Goal: Information Seeking & Learning: Check status

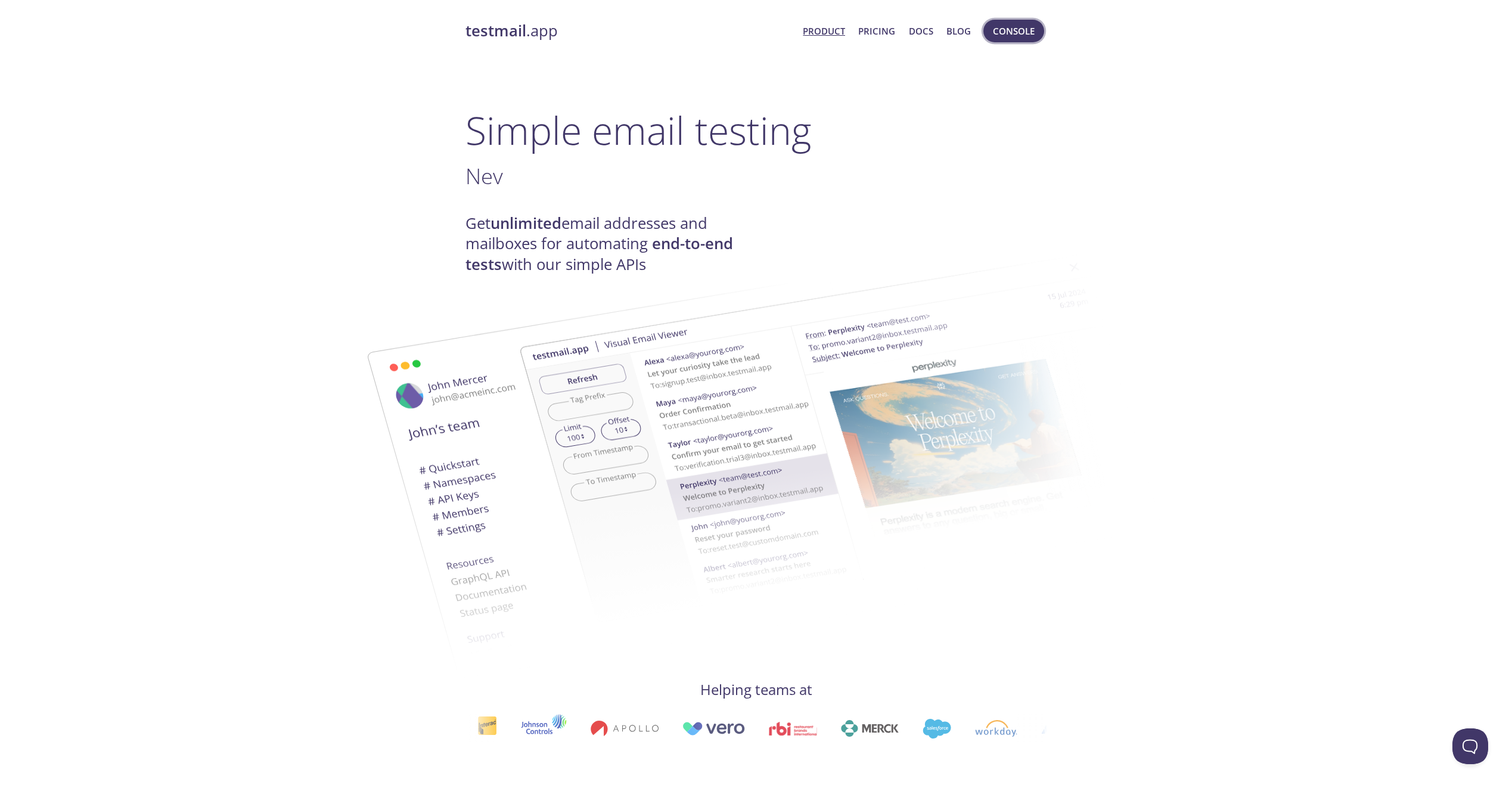
click at [1004, 27] on span "Console" at bounding box center [1013, 31] width 41 height 16
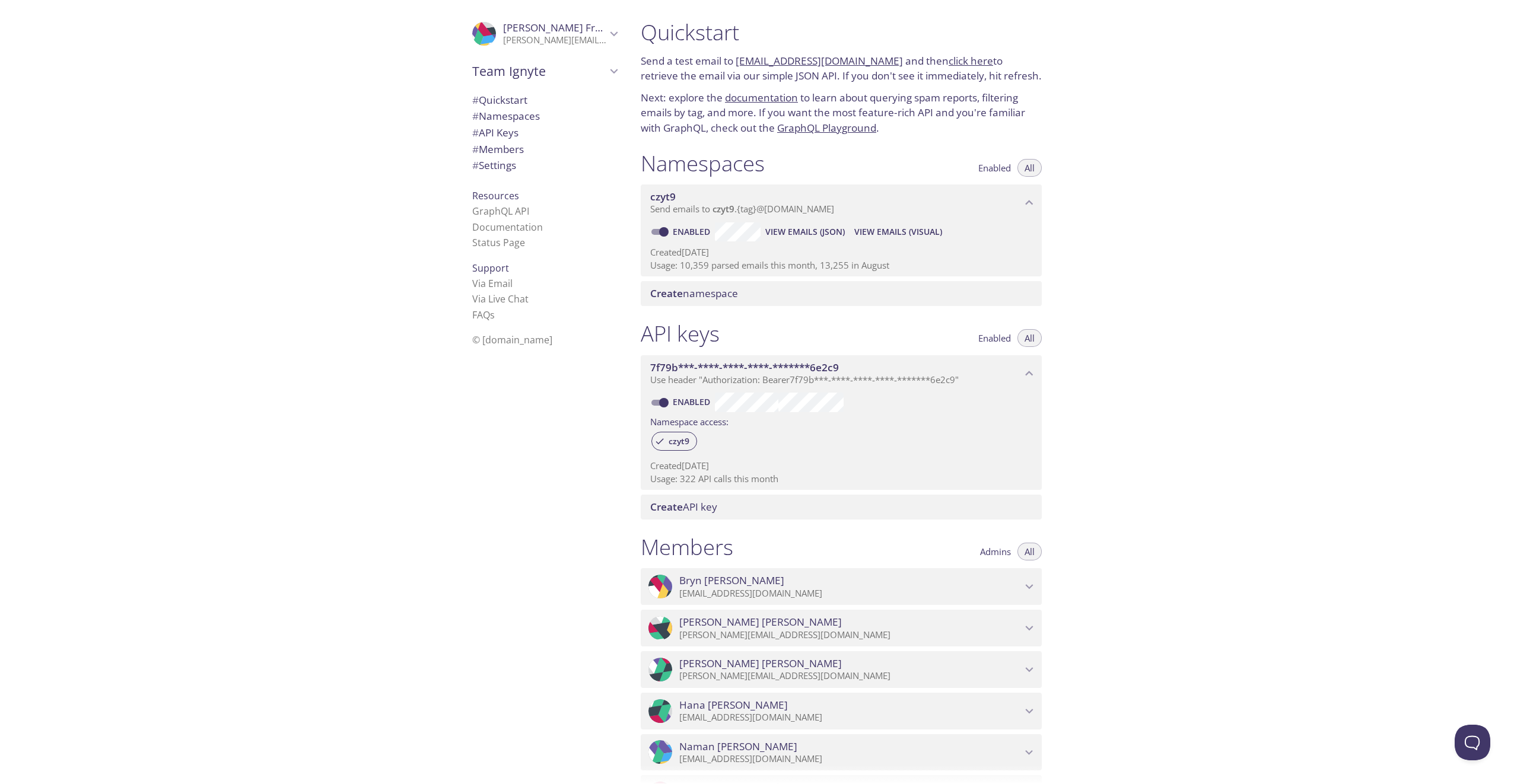
click at [865, 230] on span "View Emails (Visual)" at bounding box center [898, 231] width 88 height 14
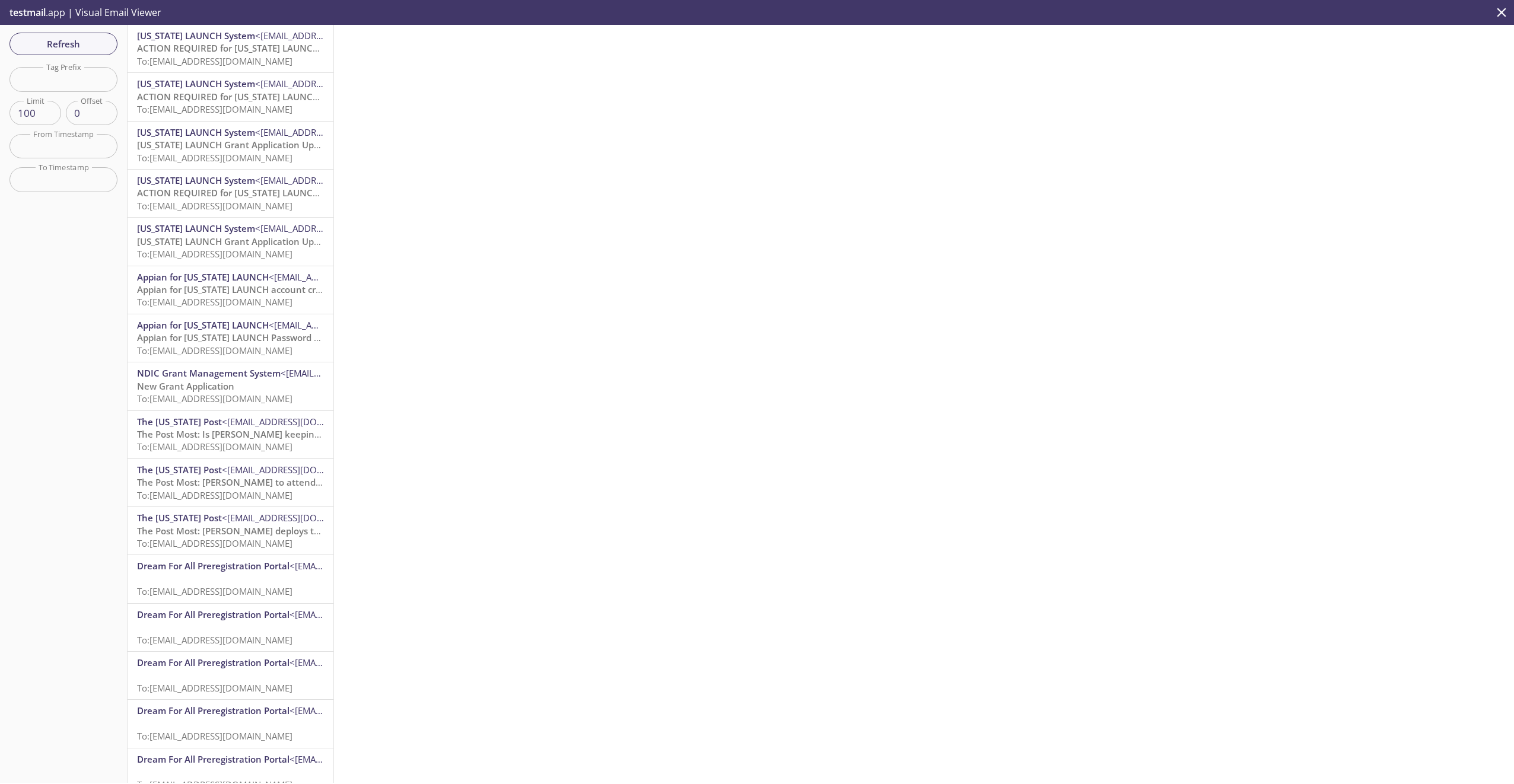
click at [90, 81] on input "text" at bounding box center [64, 79] width 108 height 24
paste input "ri!application['recordType!{3df233da-a683-4c36-a260-719d89cca956}DFA Applicatio…"
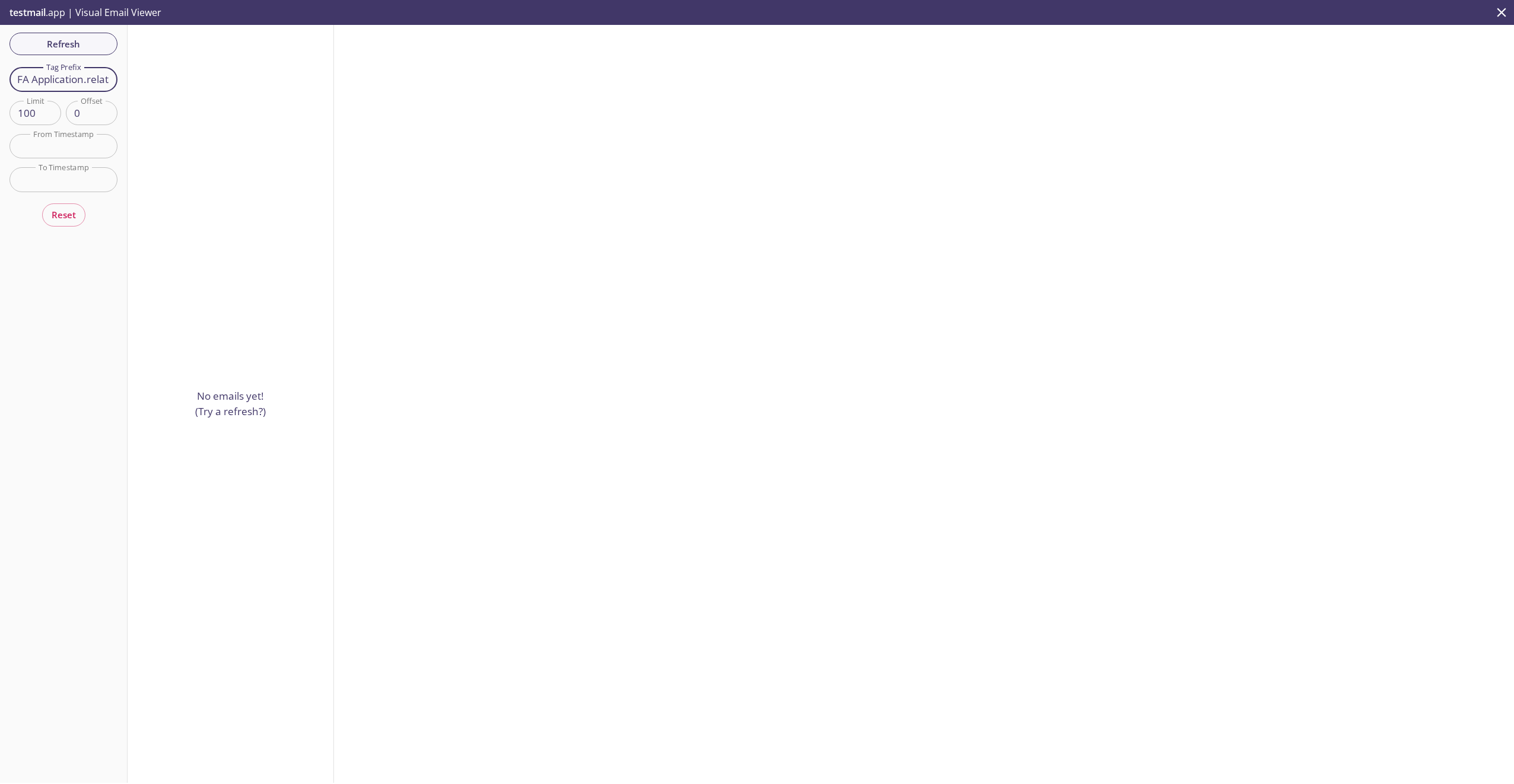
scroll to position [0, 903]
drag, startPoint x: 17, startPoint y: 80, endPoint x: 221, endPoint y: 89, distance: 204.2
click at [221, 89] on div "Refresh Filters Tag Prefix ri!application['recordType!{3df233da-a683-4c36-a260-…" at bounding box center [757, 404] width 1514 height 758
click at [85, 82] on input "ctx" at bounding box center [64, 79] width 108 height 24
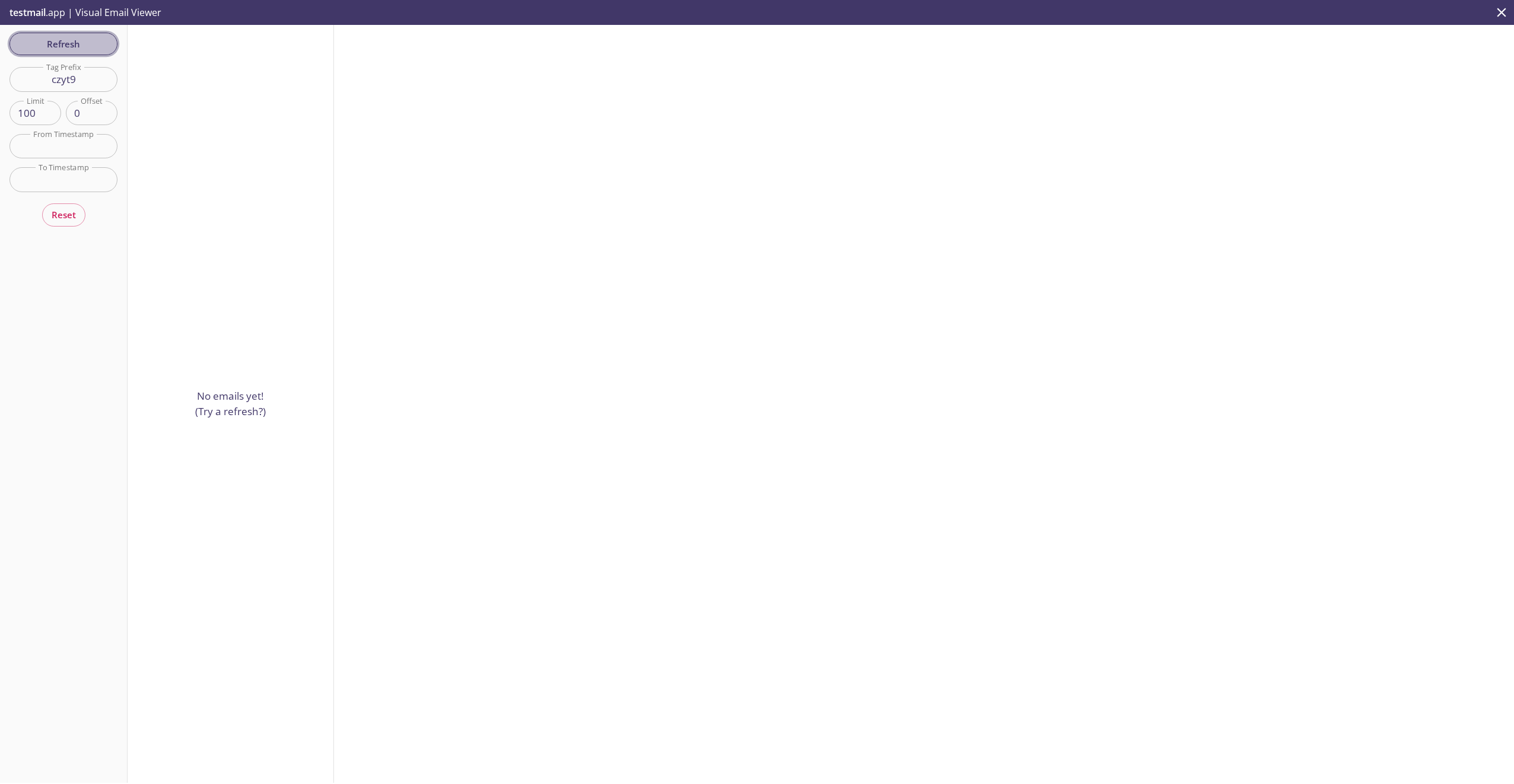
click at [92, 38] on span "Refresh" at bounding box center [63, 44] width 89 height 16
click at [86, 75] on input "czyt9" at bounding box center [64, 79] width 108 height 24
type input "czy"
click at [38, 47] on span "Refresh" at bounding box center [63, 44] width 89 height 16
click at [89, 72] on input "czy" at bounding box center [64, 79] width 108 height 24
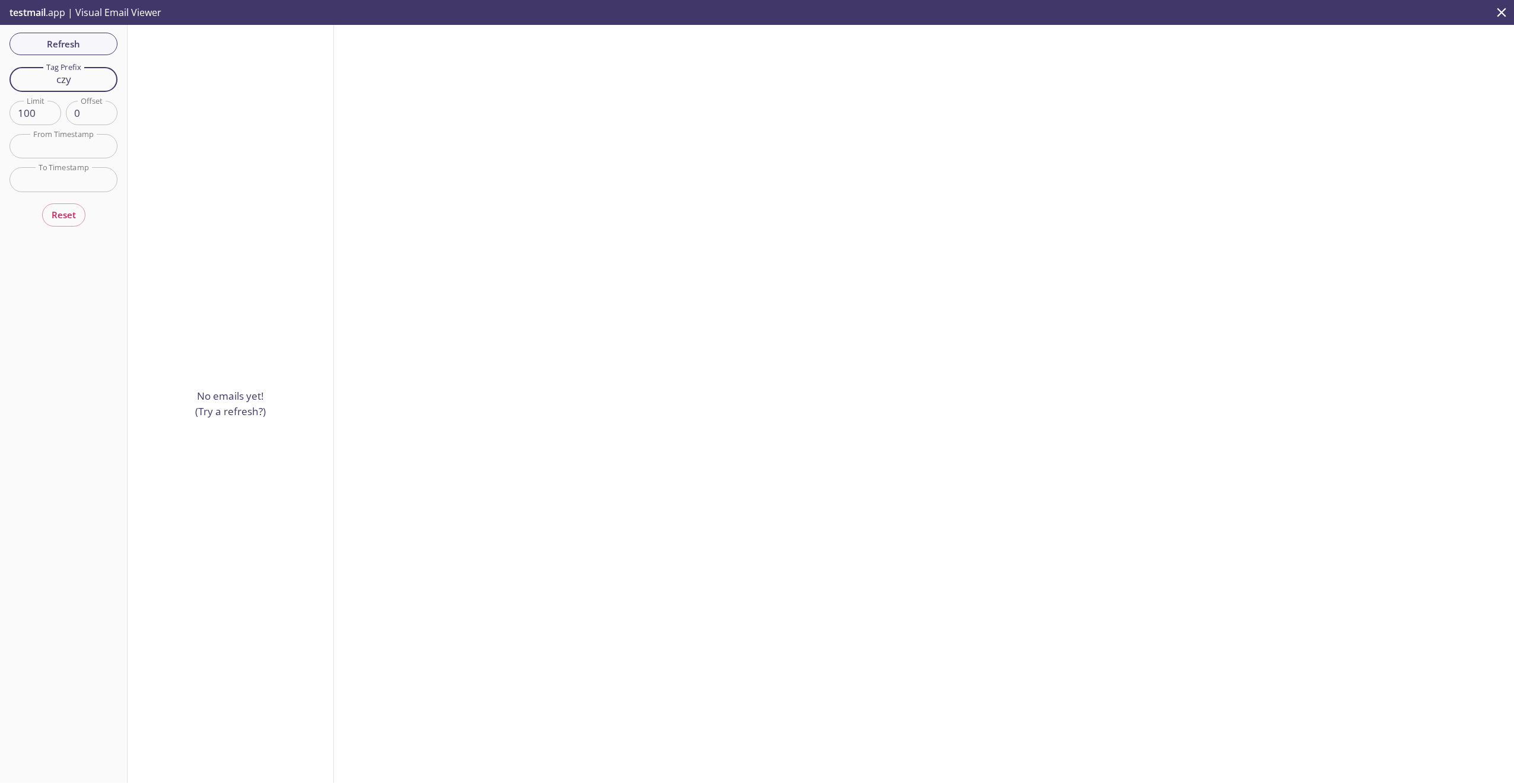
click at [89, 72] on input "czy" at bounding box center [64, 79] width 108 height 24
click at [86, 44] on span "Refresh" at bounding box center [63, 44] width 89 height 16
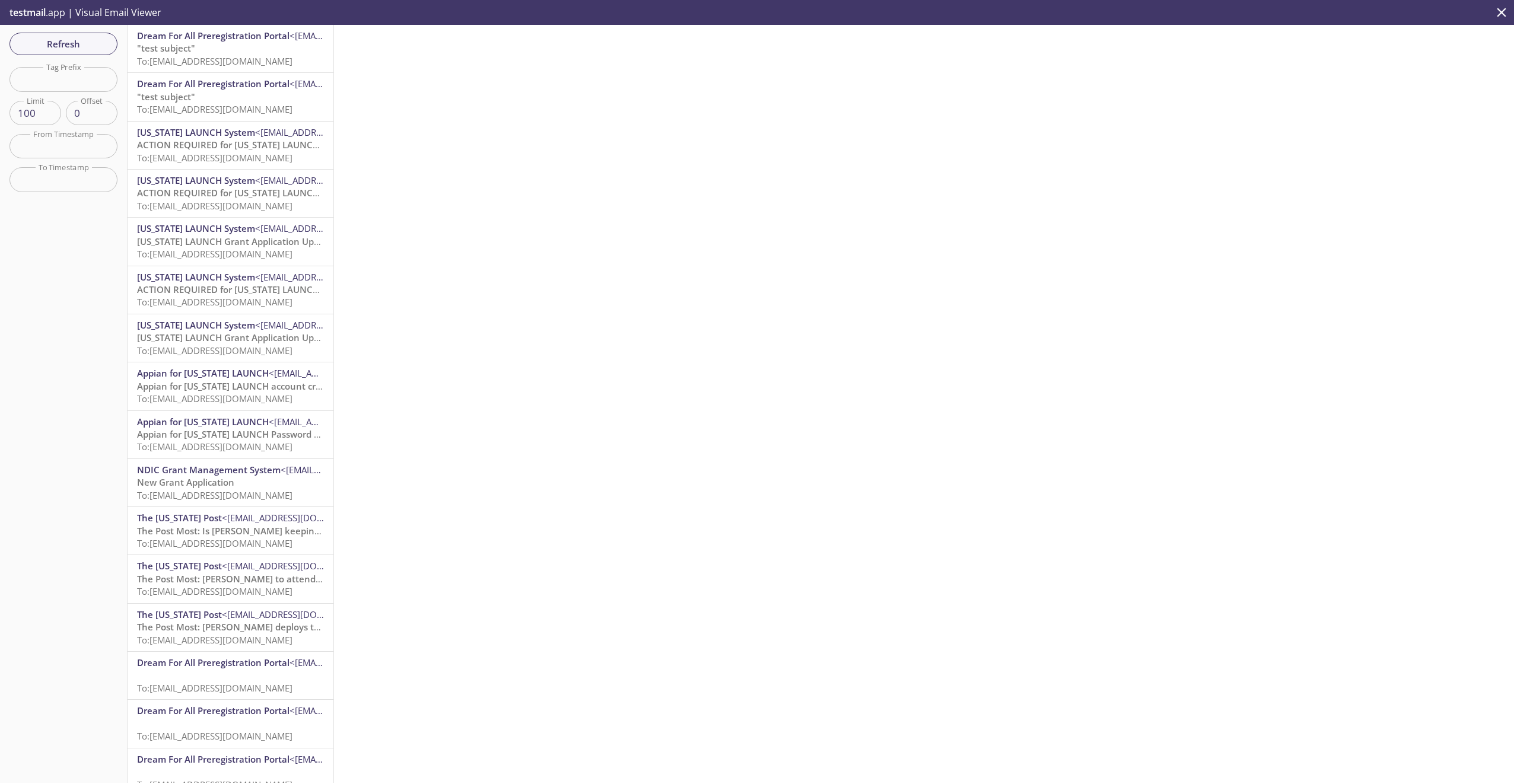
click at [219, 34] on span "Dream For All Preregistration Portal" at bounding box center [213, 36] width 152 height 12
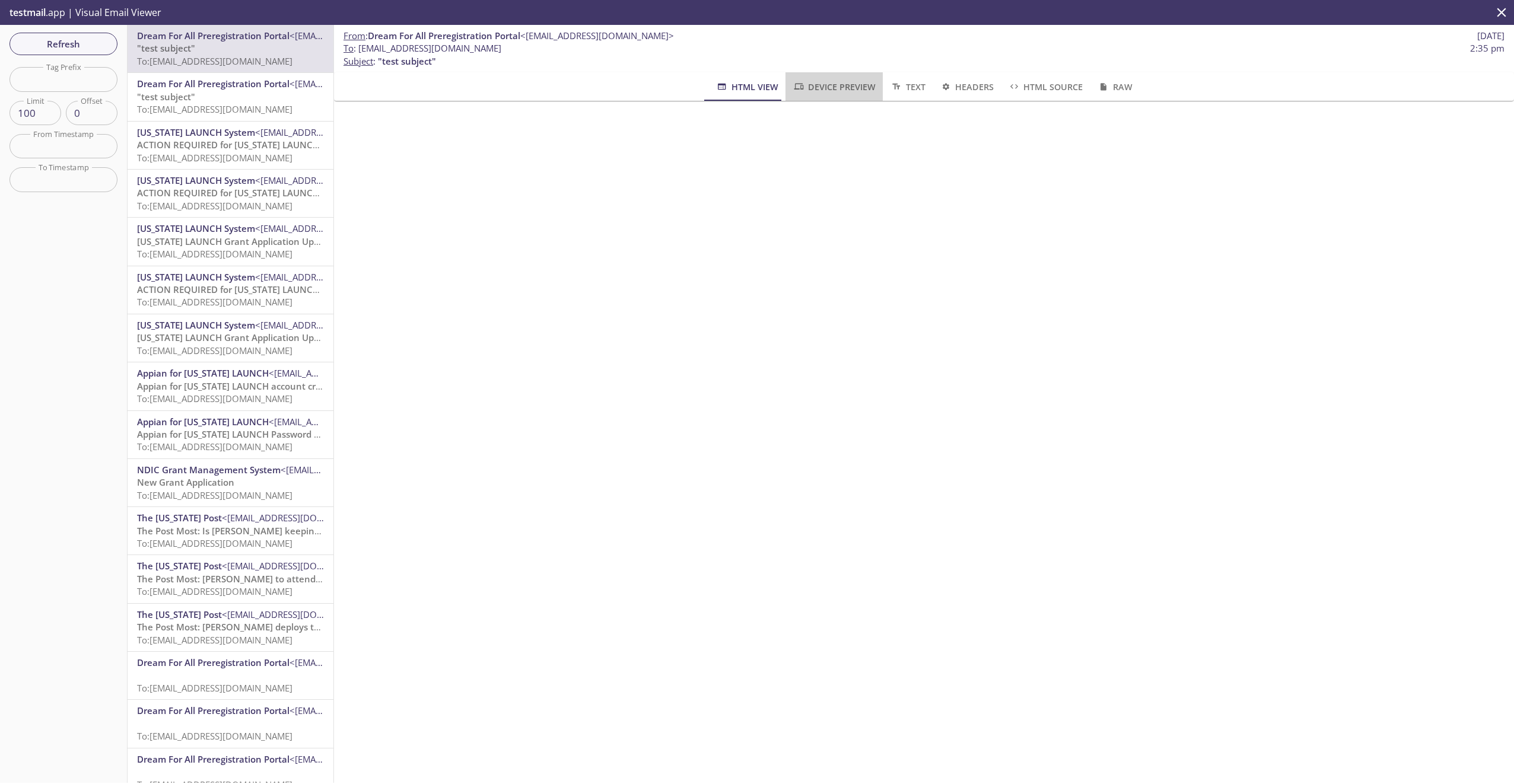
click at [862, 86] on span "Device Preview" at bounding box center [834, 87] width 83 height 15
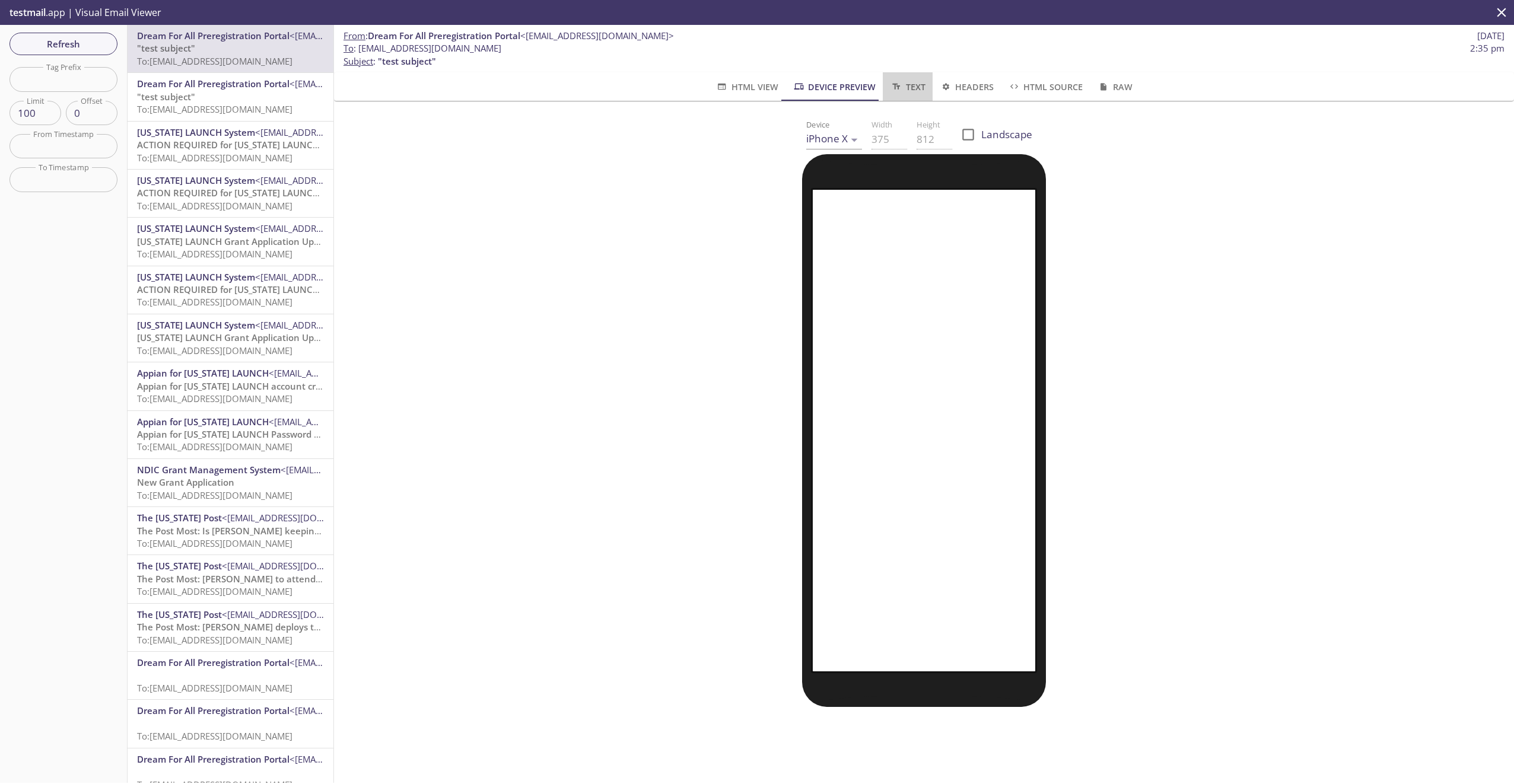
click at [911, 88] on span "Text" at bounding box center [907, 87] width 35 height 15
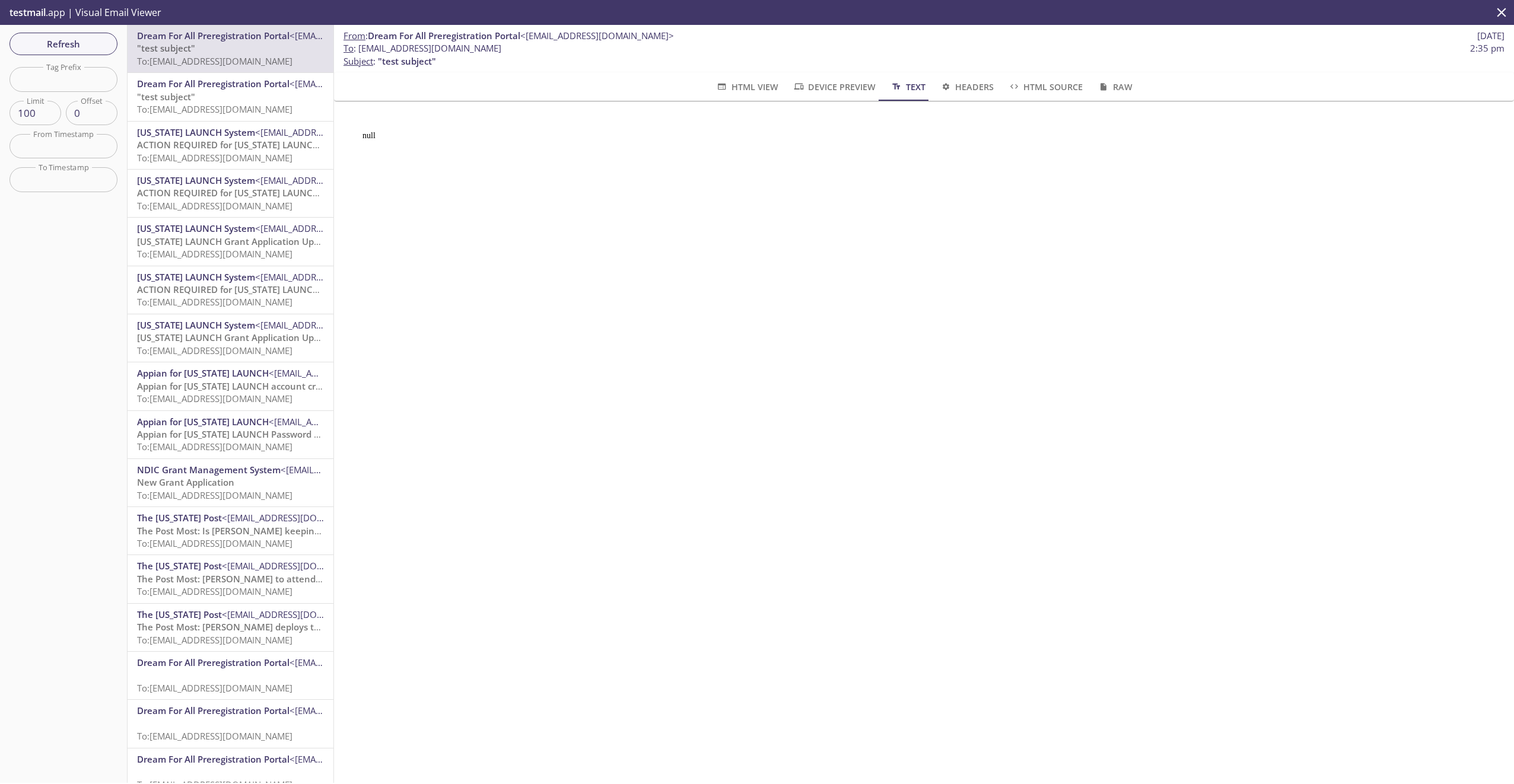
click at [965, 85] on span "Headers" at bounding box center [967, 87] width 54 height 15
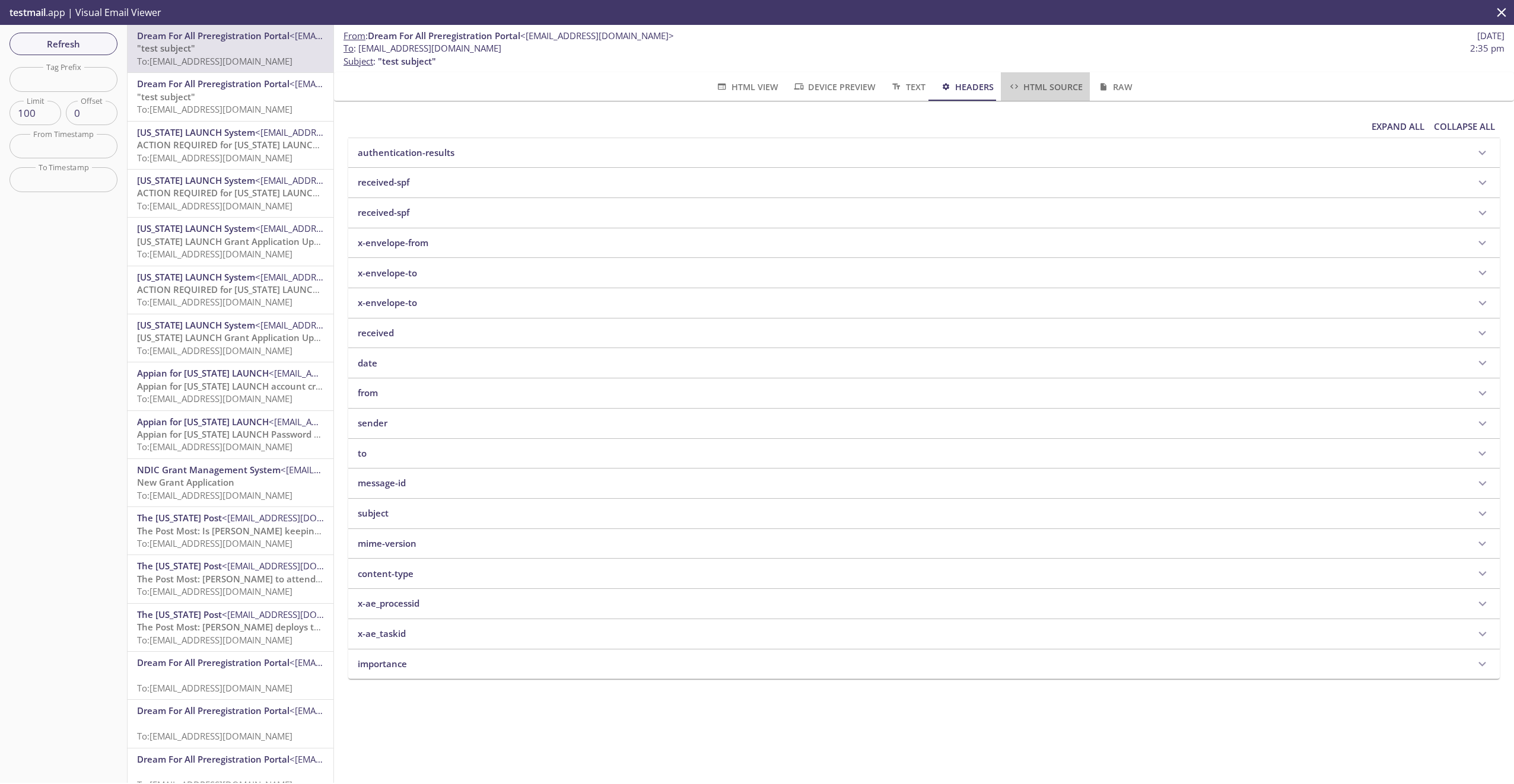
click at [1040, 83] on span "HTML Source" at bounding box center [1046, 87] width 75 height 15
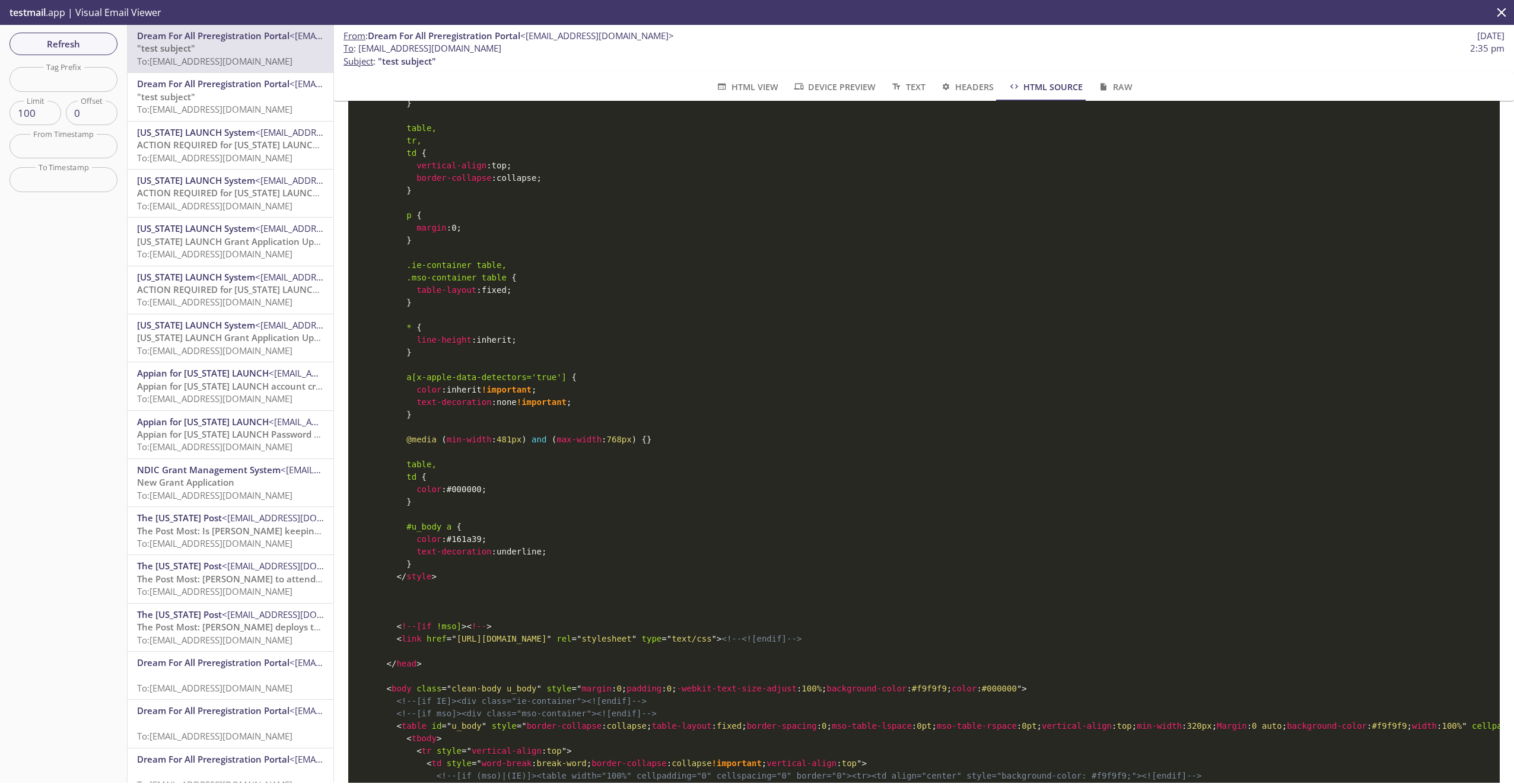
scroll to position [1126, 0]
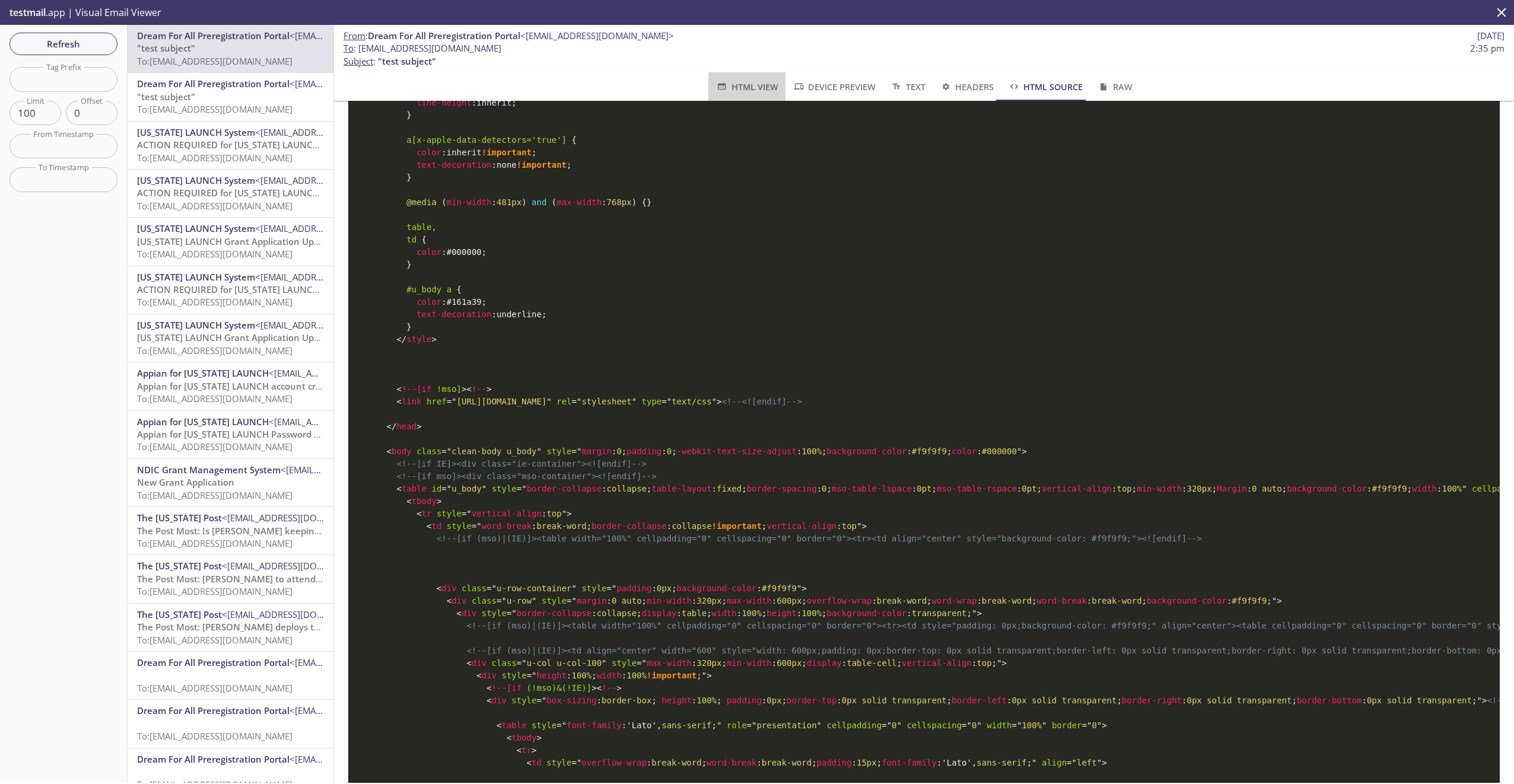
click at [752, 85] on span "HTML View" at bounding box center [746, 87] width 62 height 15
